Goal: Transaction & Acquisition: Purchase product/service

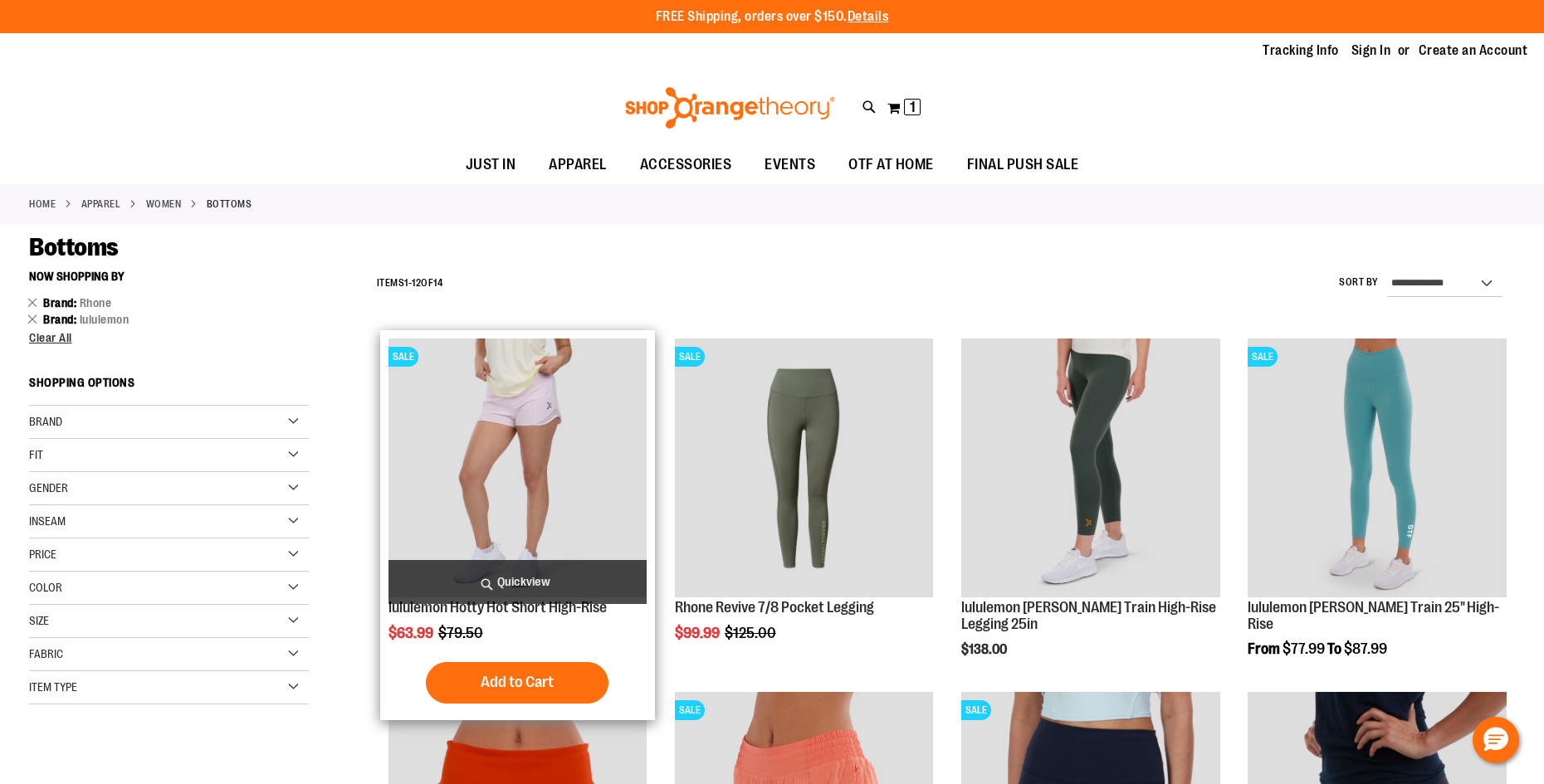
click at [572, 428] on img "product" at bounding box center [518, 467] width 259 height 259
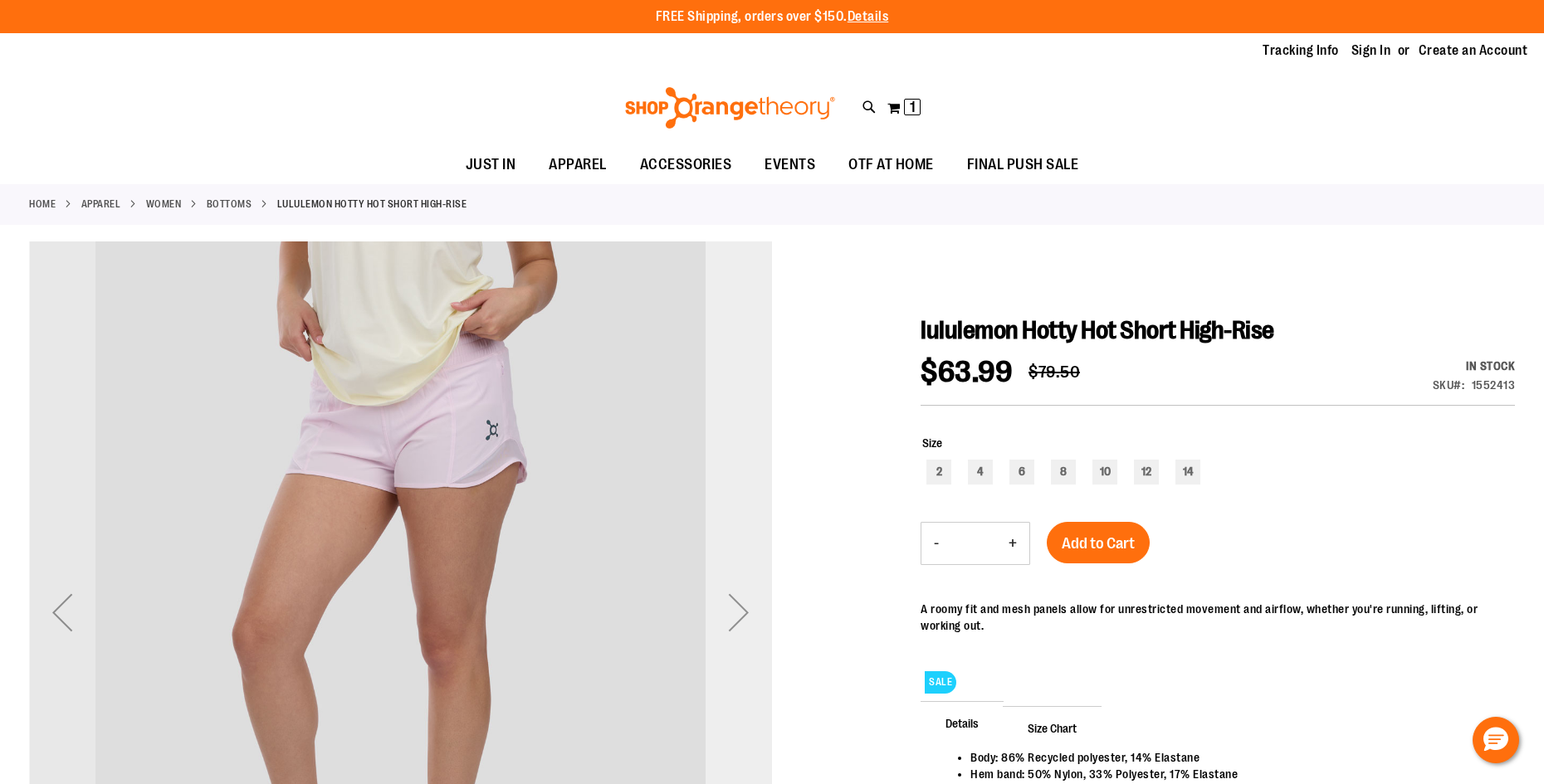
click at [736, 611] on div "Next" at bounding box center [738, 612] width 67 height 67
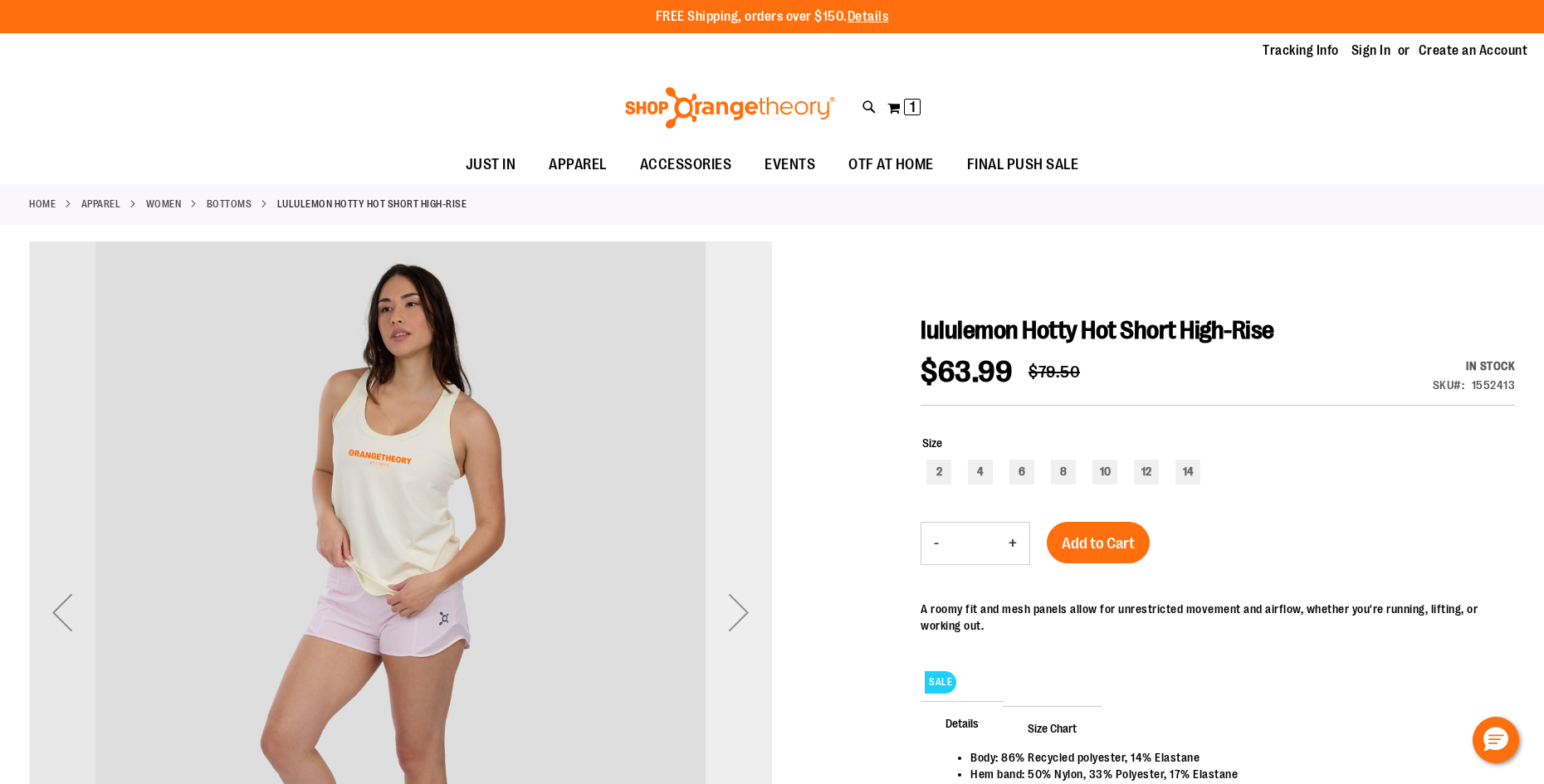
click at [736, 611] on div "Next" at bounding box center [738, 612] width 67 height 67
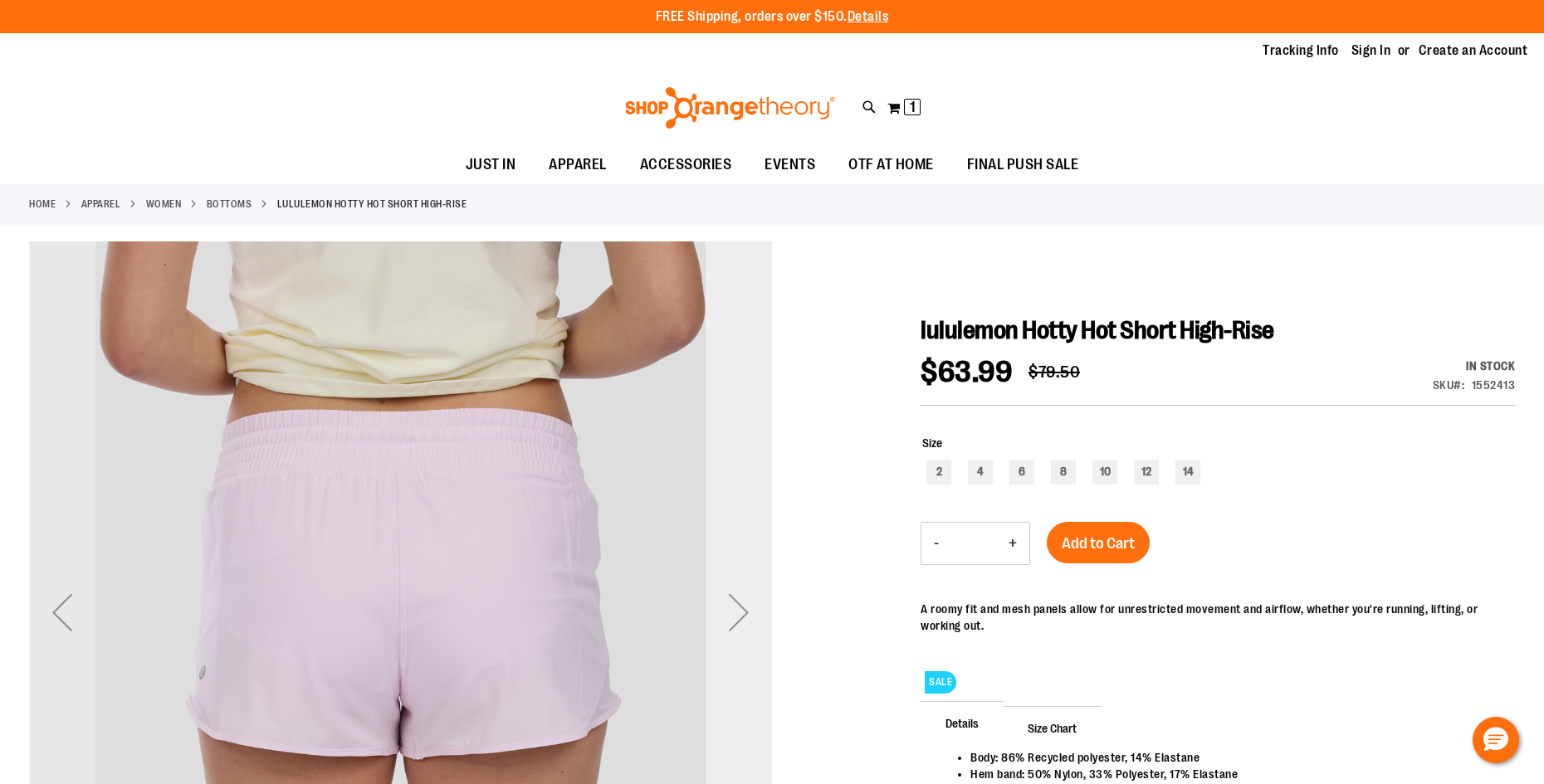
click at [736, 611] on div "Next" at bounding box center [738, 612] width 67 height 67
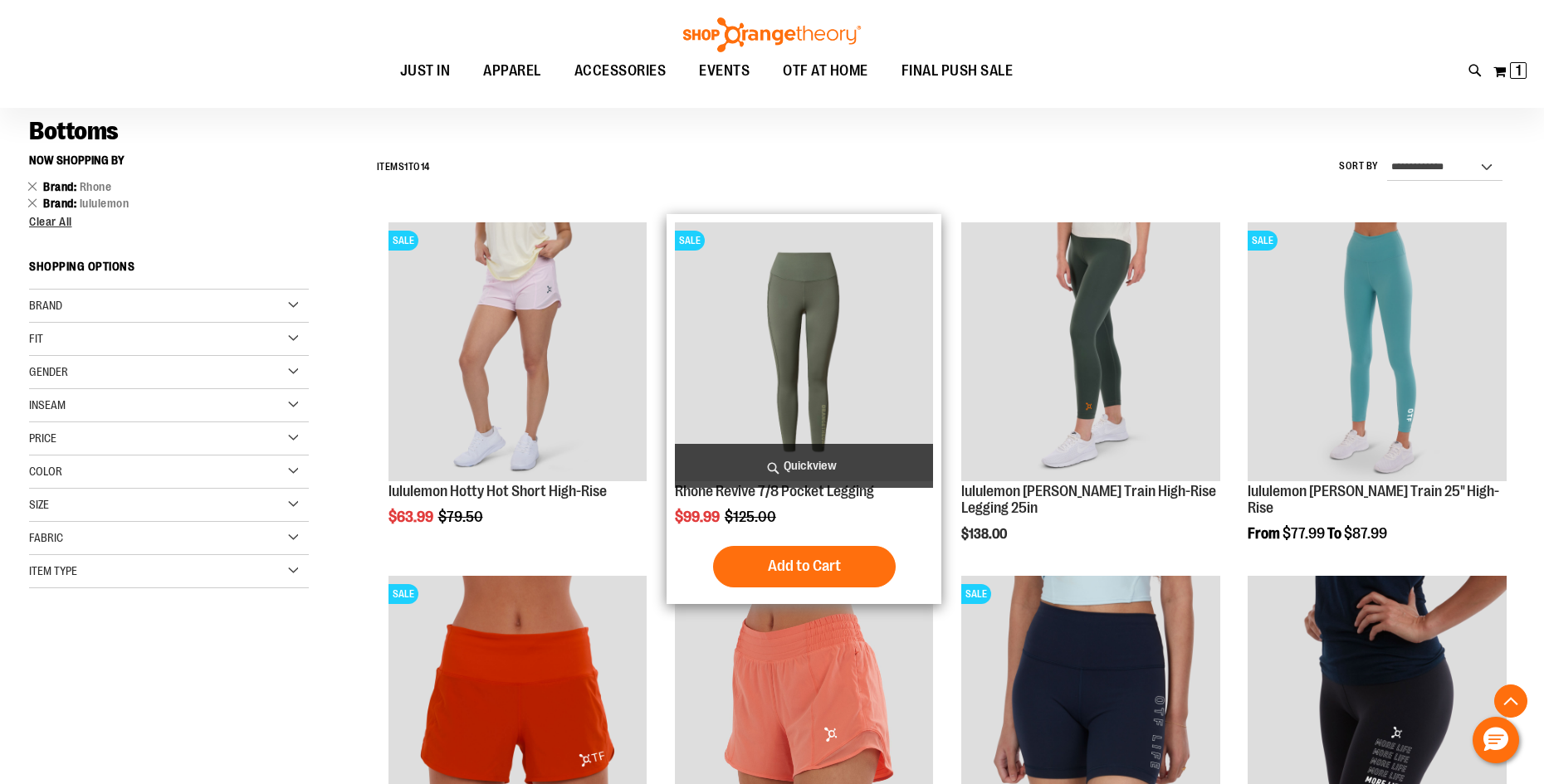
scroll to position [415, 0]
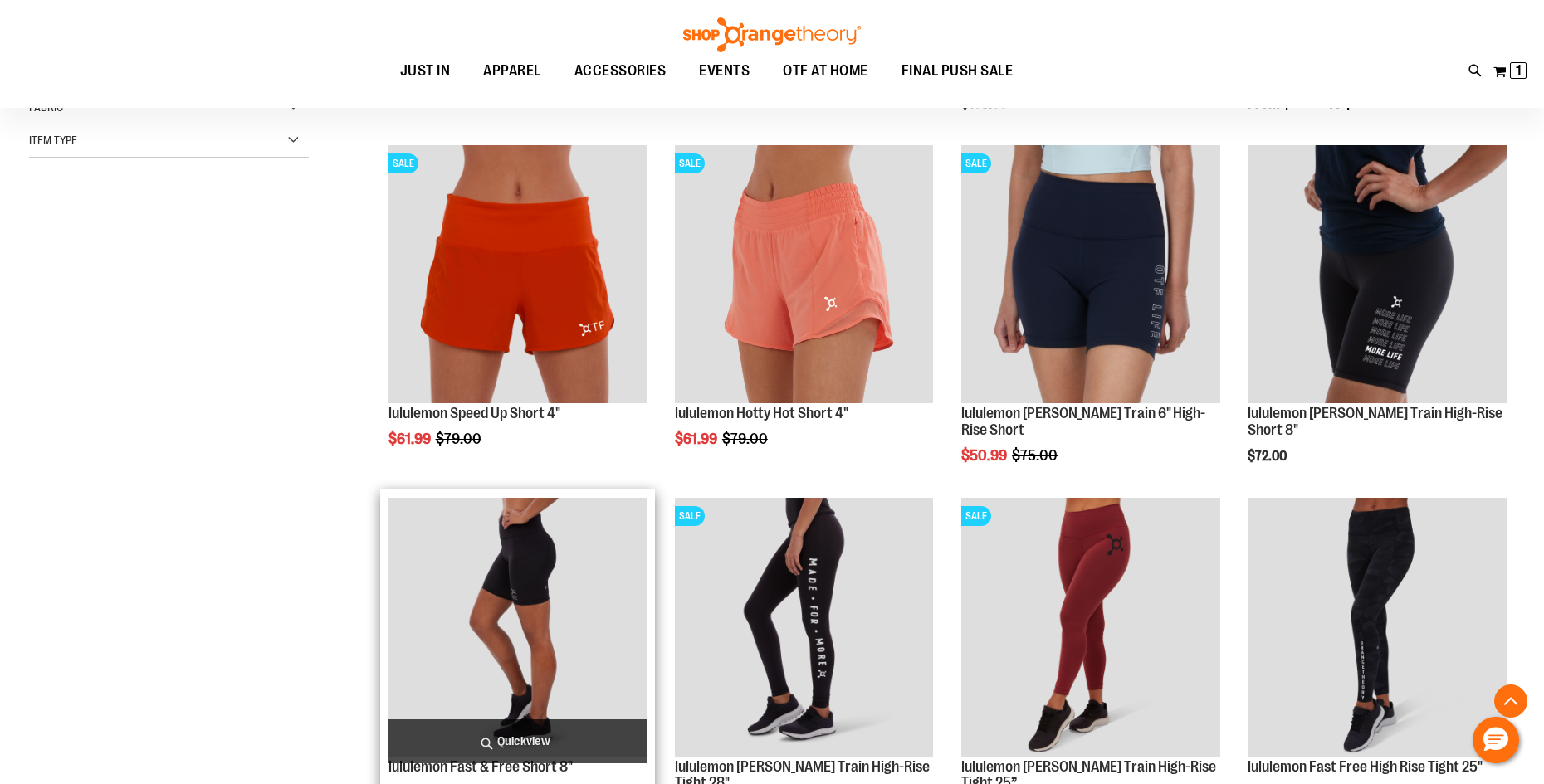
scroll to position [497, 0]
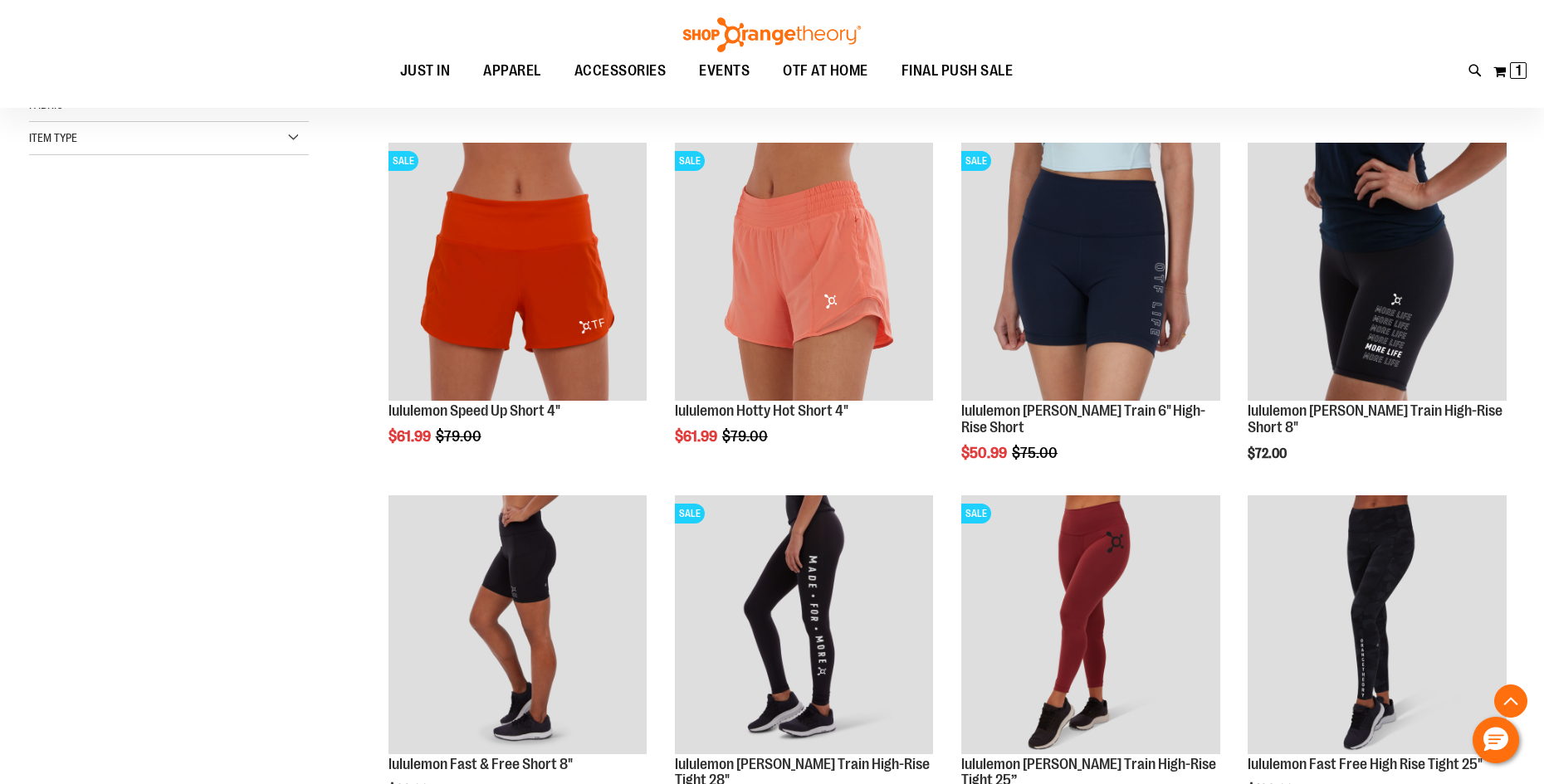
scroll to position [497, 0]
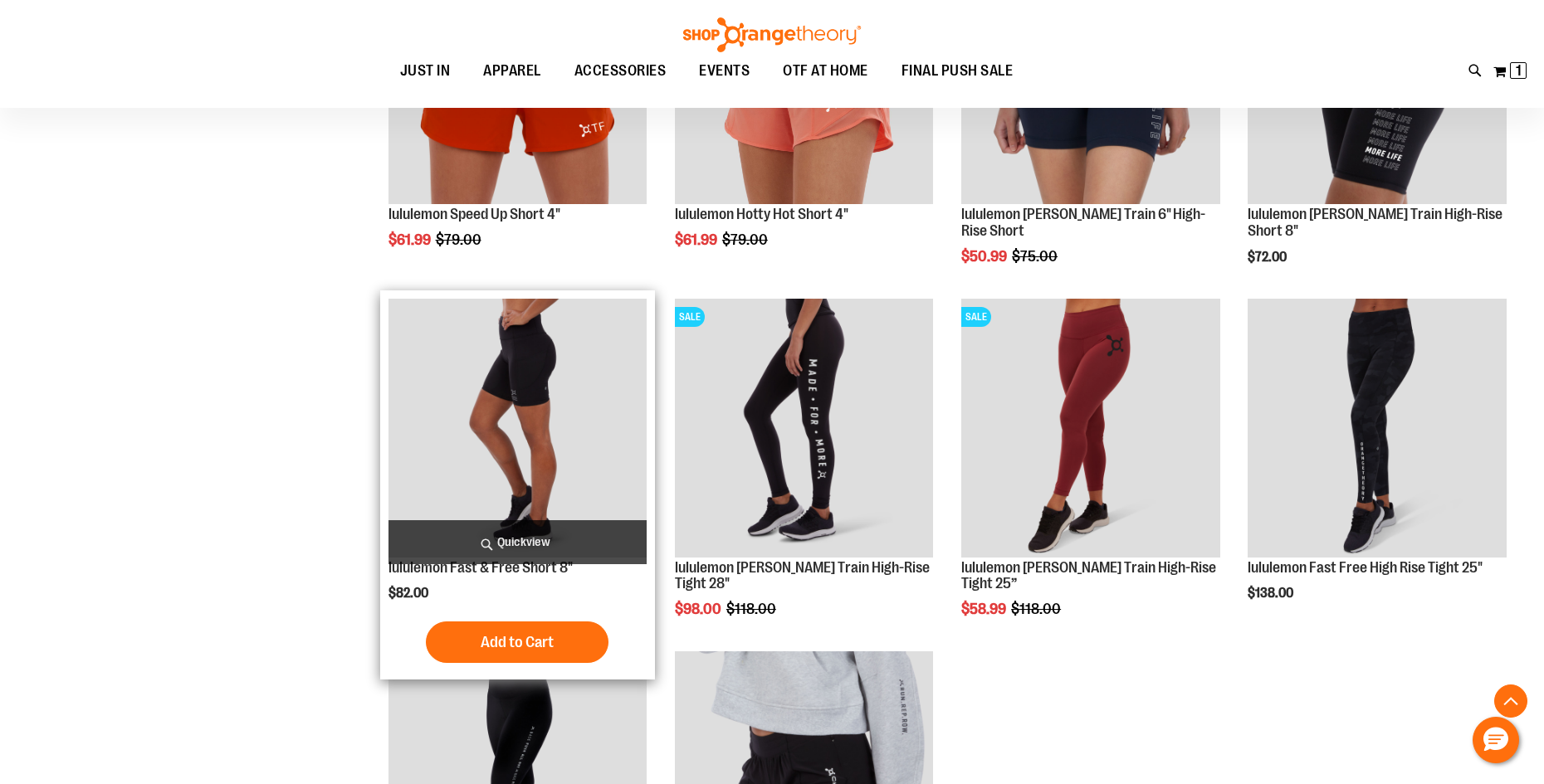
scroll to position [746, 0]
click at [511, 359] on img "product" at bounding box center [518, 428] width 259 height 259
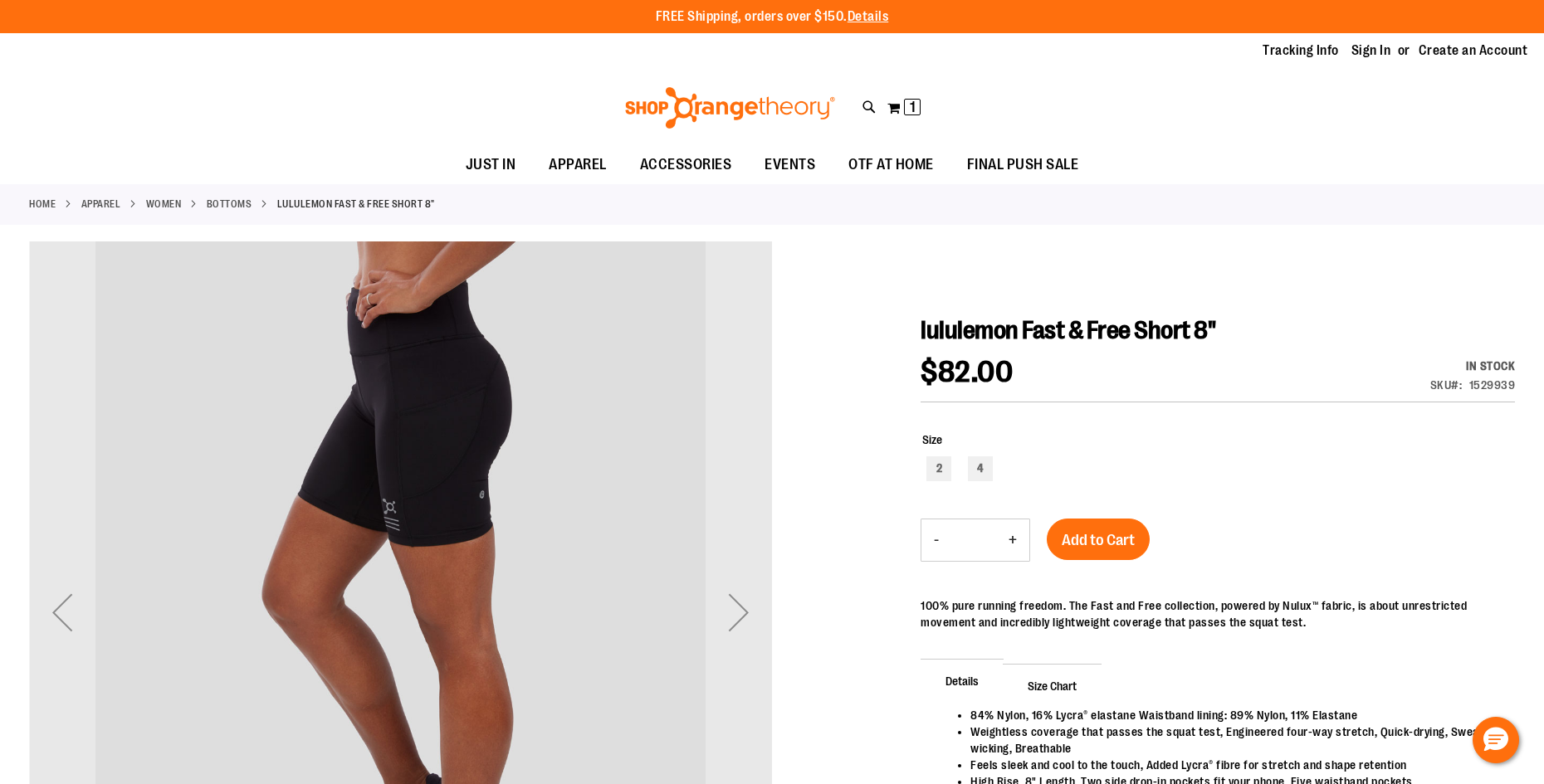
scroll to position [165, 0]
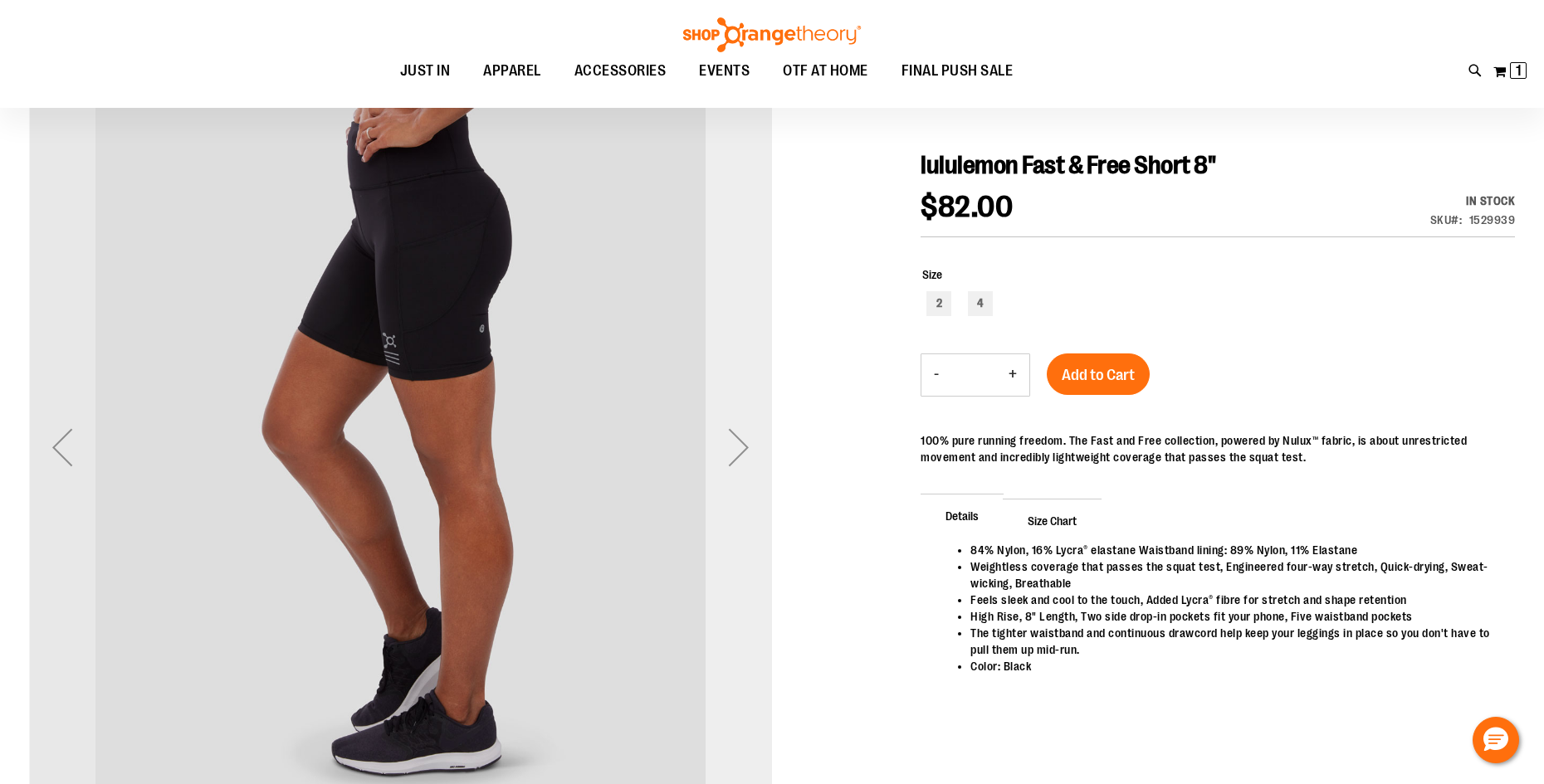
click at [742, 445] on div "Next" at bounding box center [738, 448] width 67 height 67
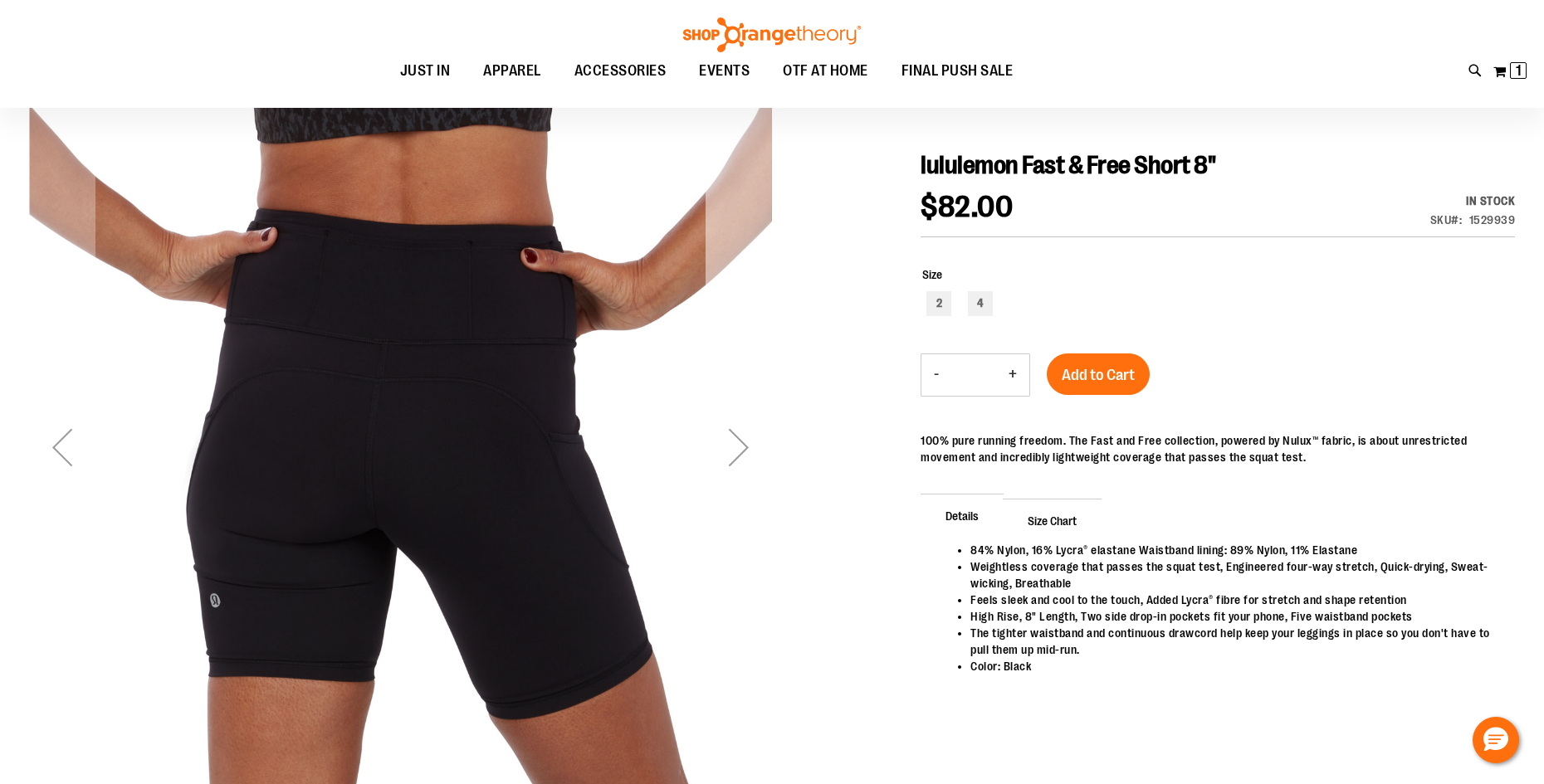
click at [742, 445] on div "Next" at bounding box center [738, 448] width 67 height 67
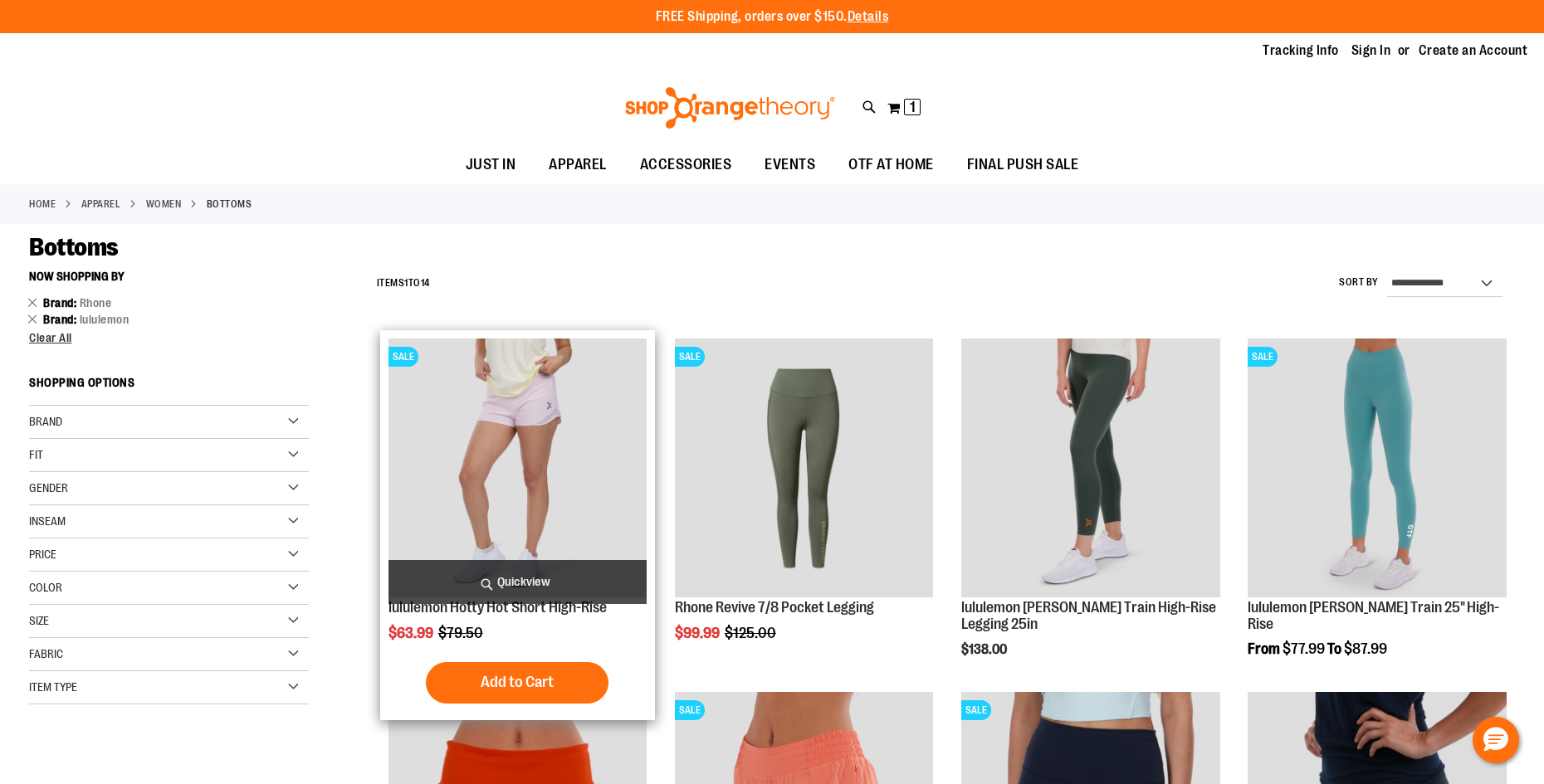
click at [550, 443] on img "product" at bounding box center [518, 467] width 259 height 259
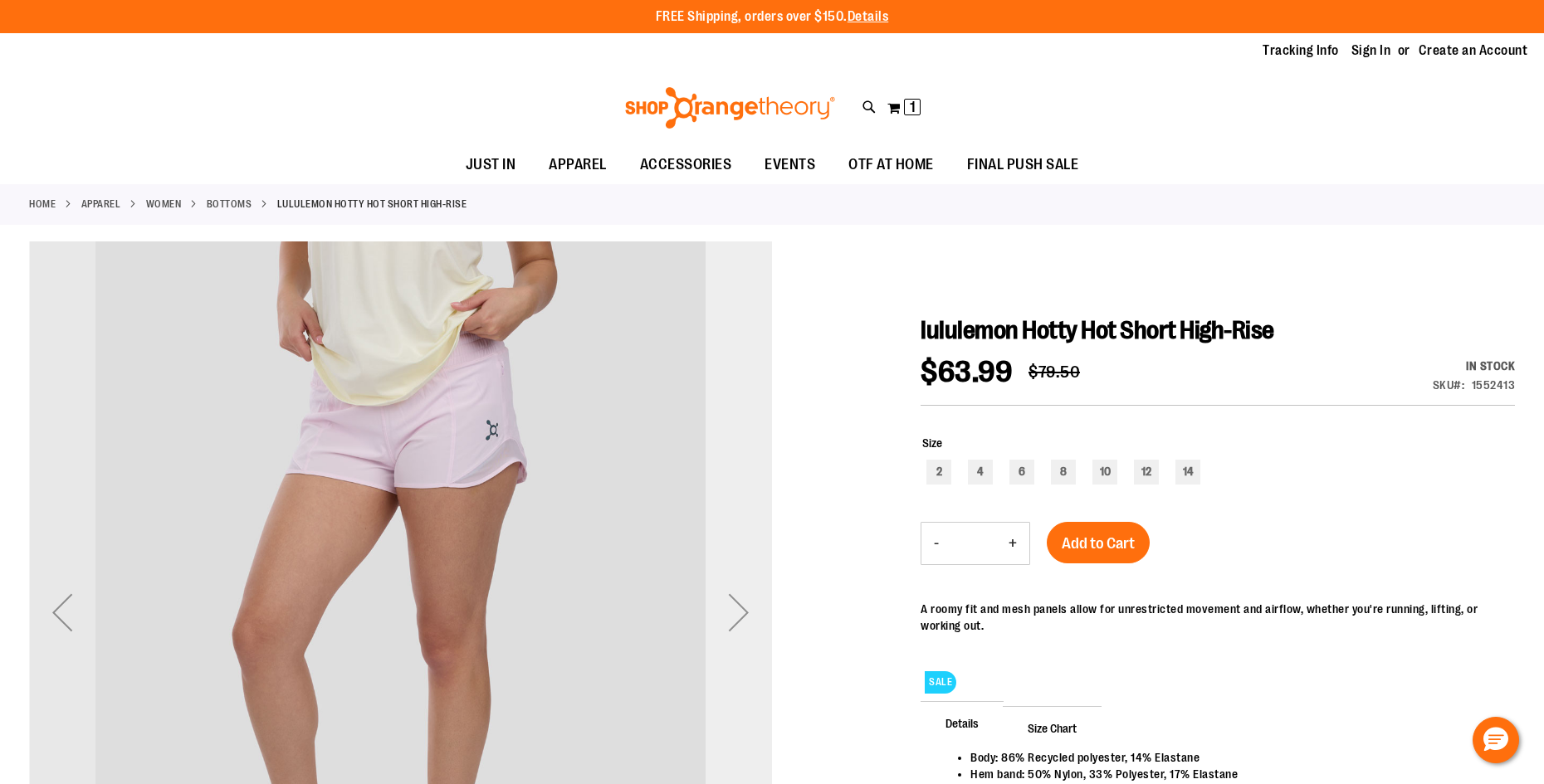
click at [740, 611] on div "Next" at bounding box center [738, 612] width 67 height 67
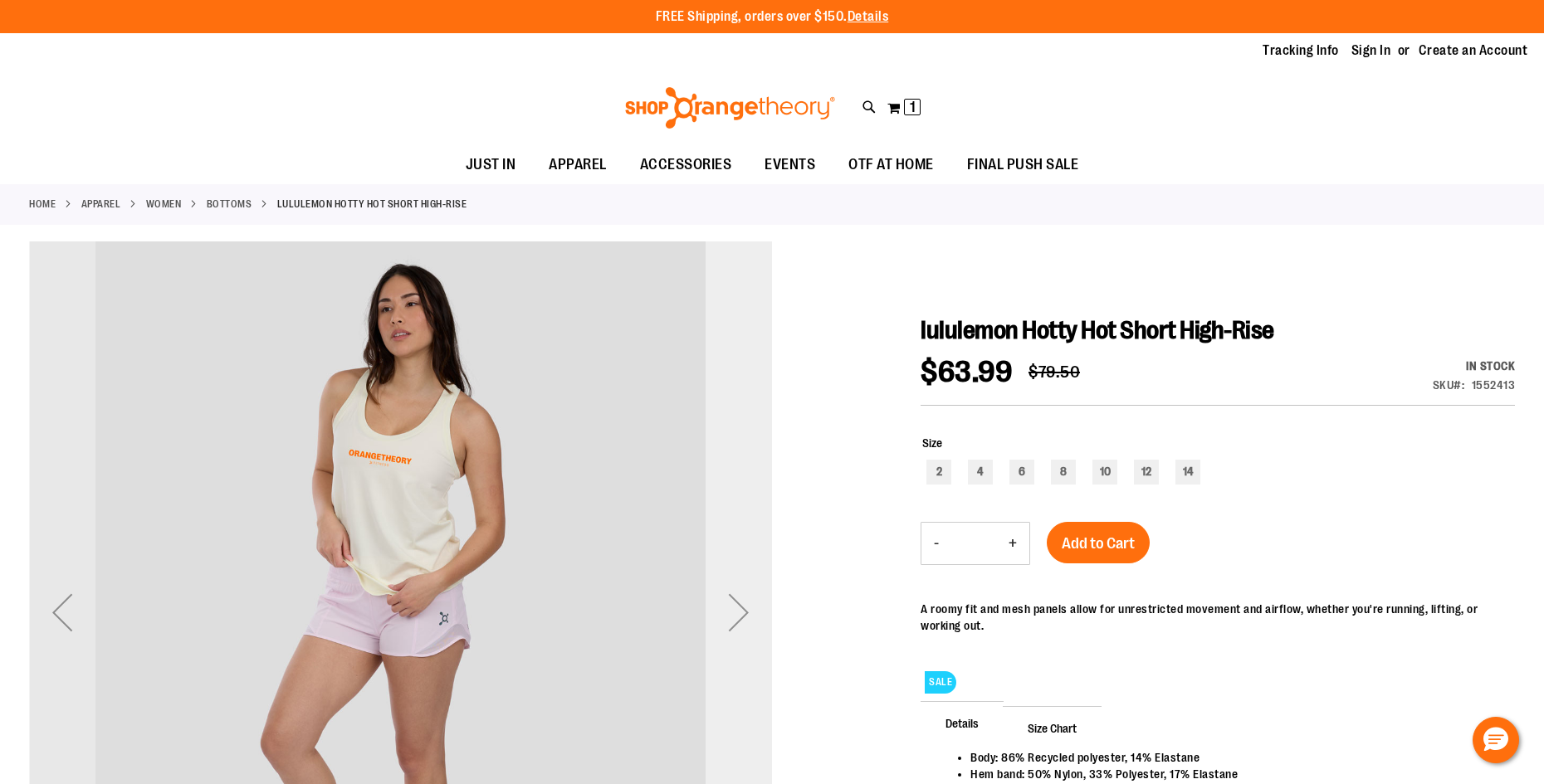
click at [740, 611] on div "Next" at bounding box center [738, 612] width 67 height 67
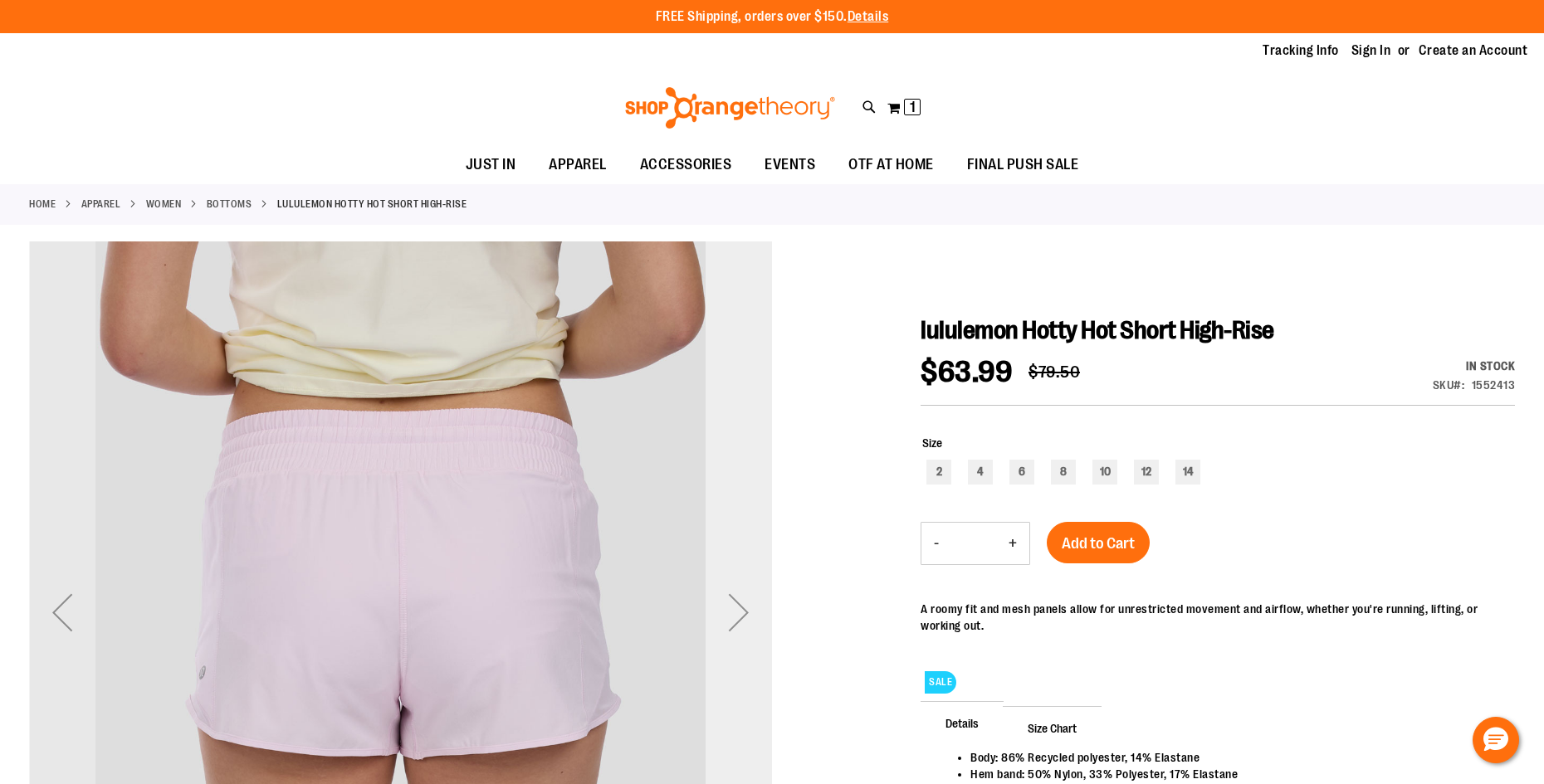
click at [740, 611] on div "Next" at bounding box center [738, 612] width 67 height 67
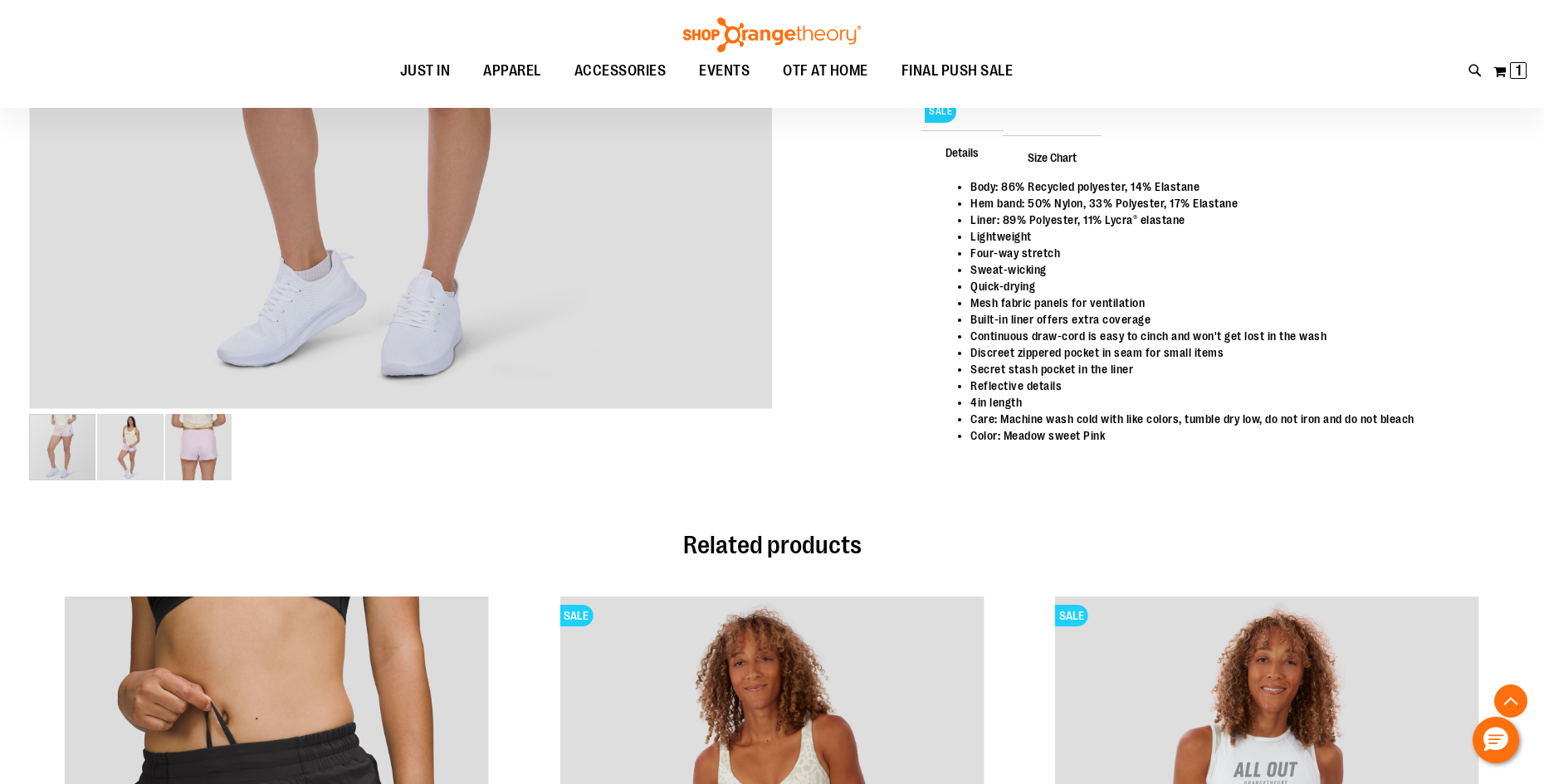
scroll to position [415, 0]
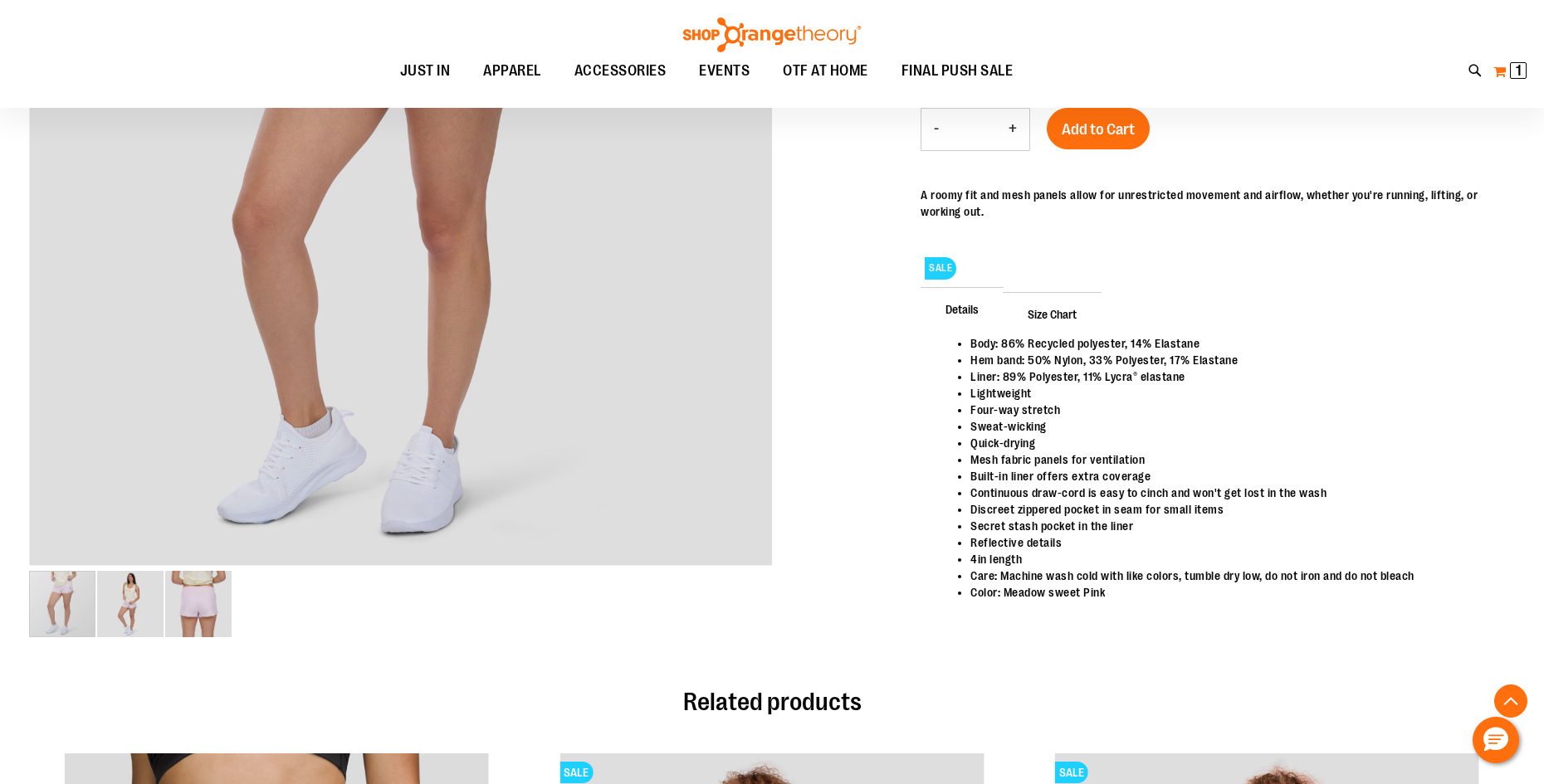
click at [1518, 68] on span "1" at bounding box center [1518, 70] width 6 height 16
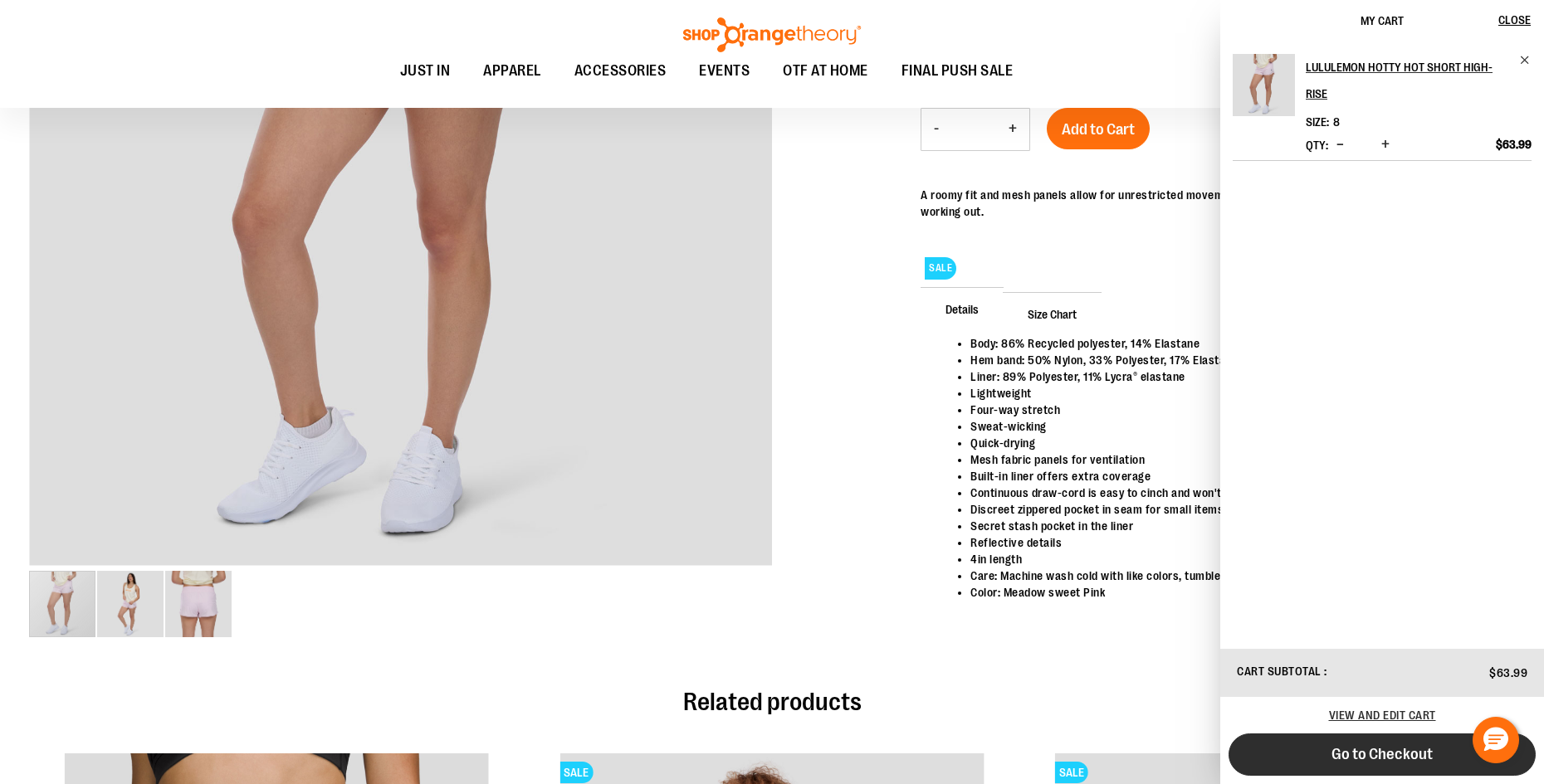
click at [1402, 759] on span "Go to Checkout" at bounding box center [1382, 754] width 101 height 18
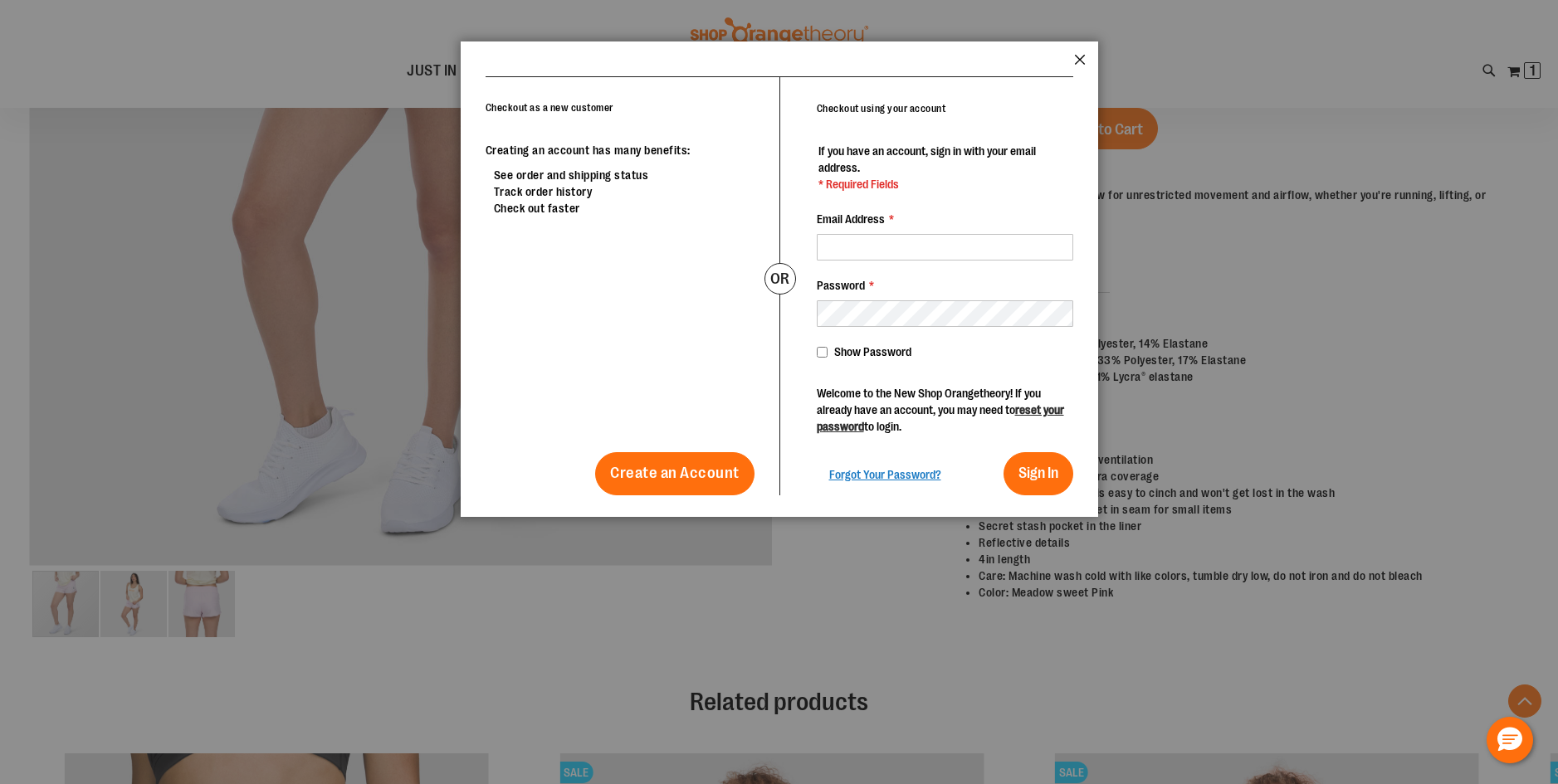
click at [1078, 58] on button "Close" at bounding box center [1079, 64] width 11 height 22
